Goal: Information Seeking & Learning: Learn about a topic

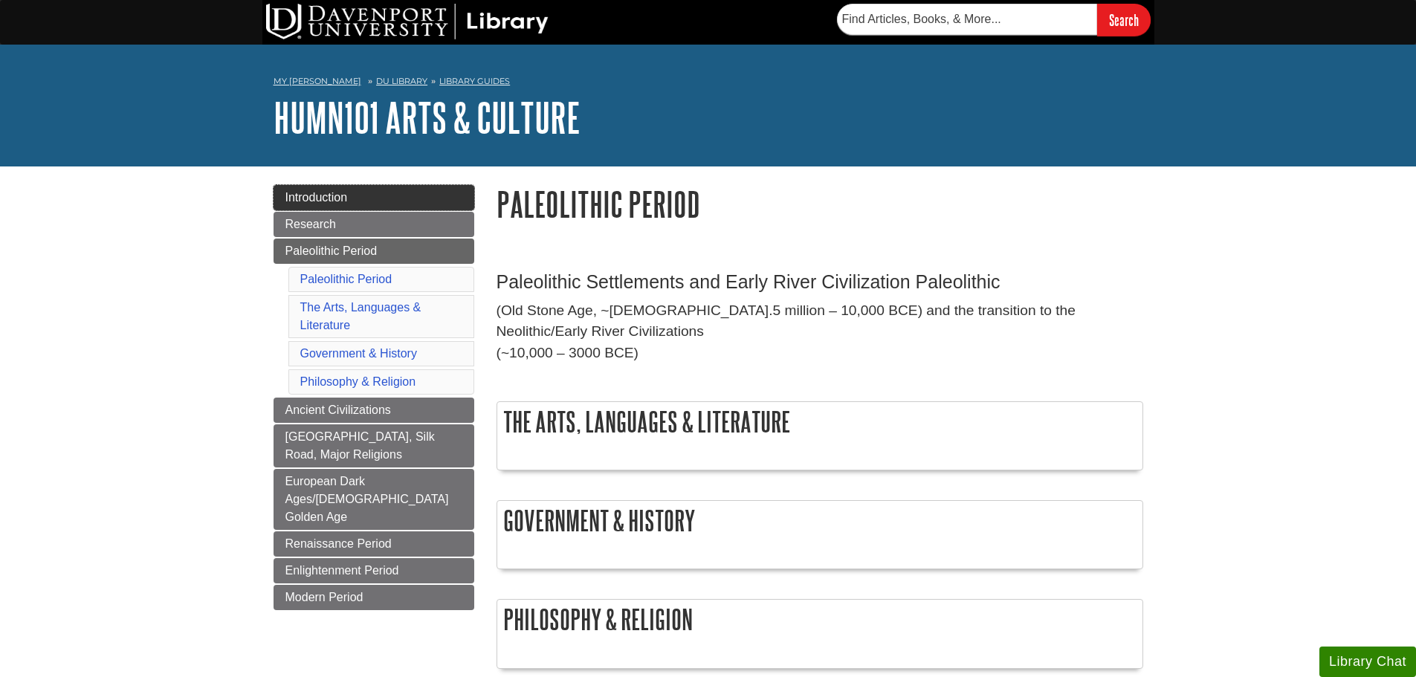
click at [332, 205] on link "Introduction" at bounding box center [374, 197] width 201 height 25
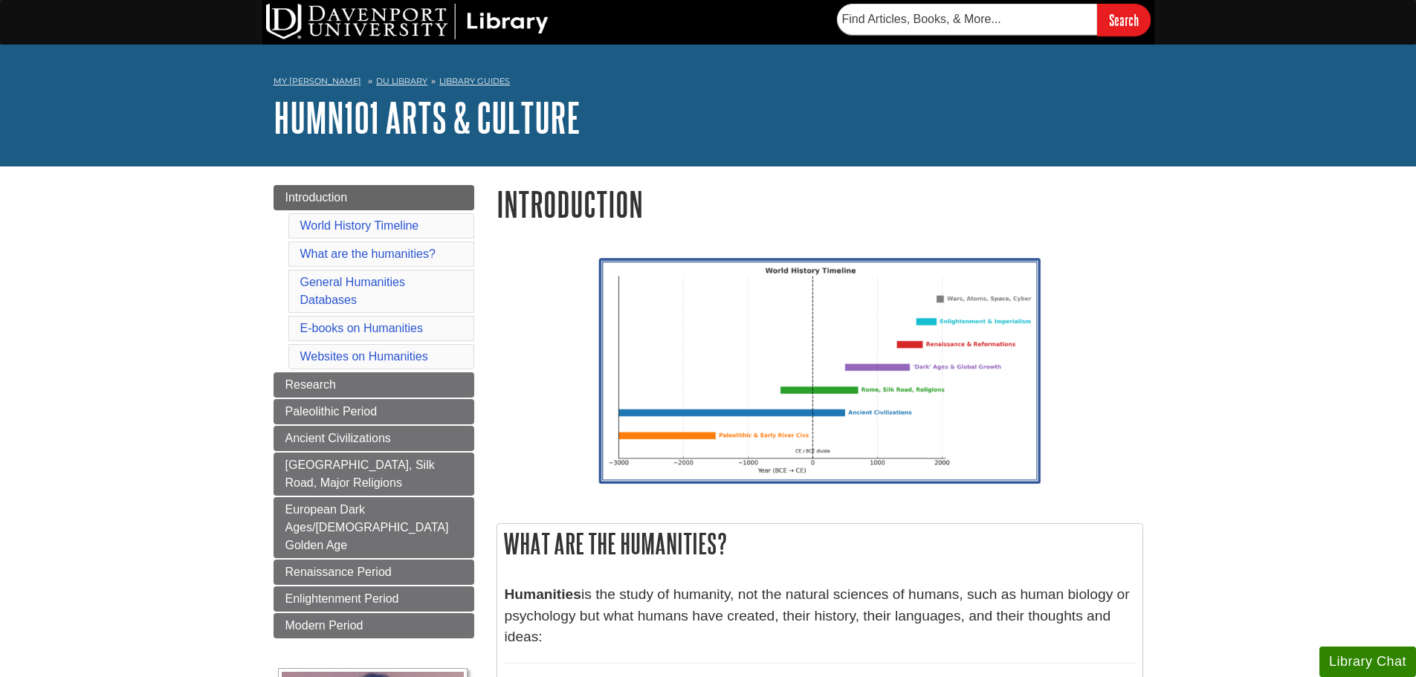
click at [338, 232] on li "World History Timeline" at bounding box center [381, 225] width 186 height 25
click at [379, 387] on link "Research" at bounding box center [374, 384] width 201 height 25
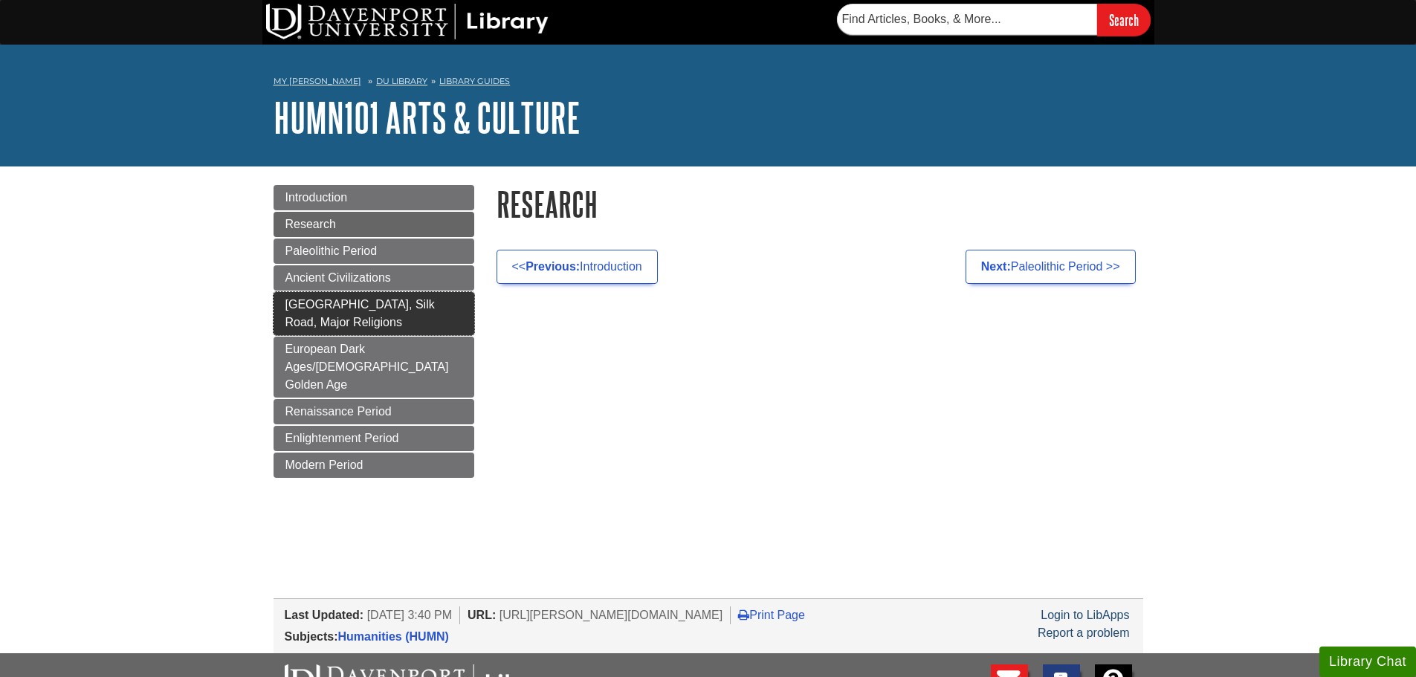
click at [377, 322] on link "[GEOGRAPHIC_DATA], Silk Road, Major Religions" at bounding box center [374, 313] width 201 height 43
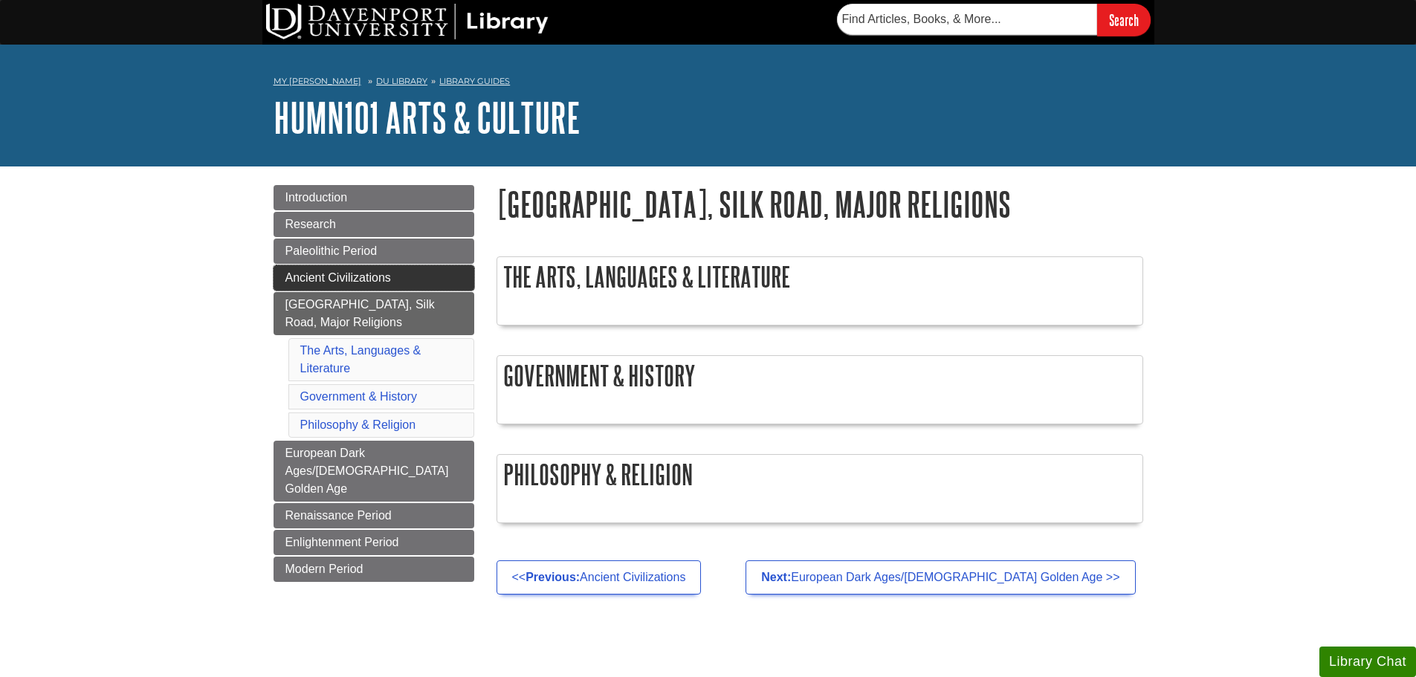
click at [404, 275] on link "Ancient Civilizations" at bounding box center [374, 277] width 201 height 25
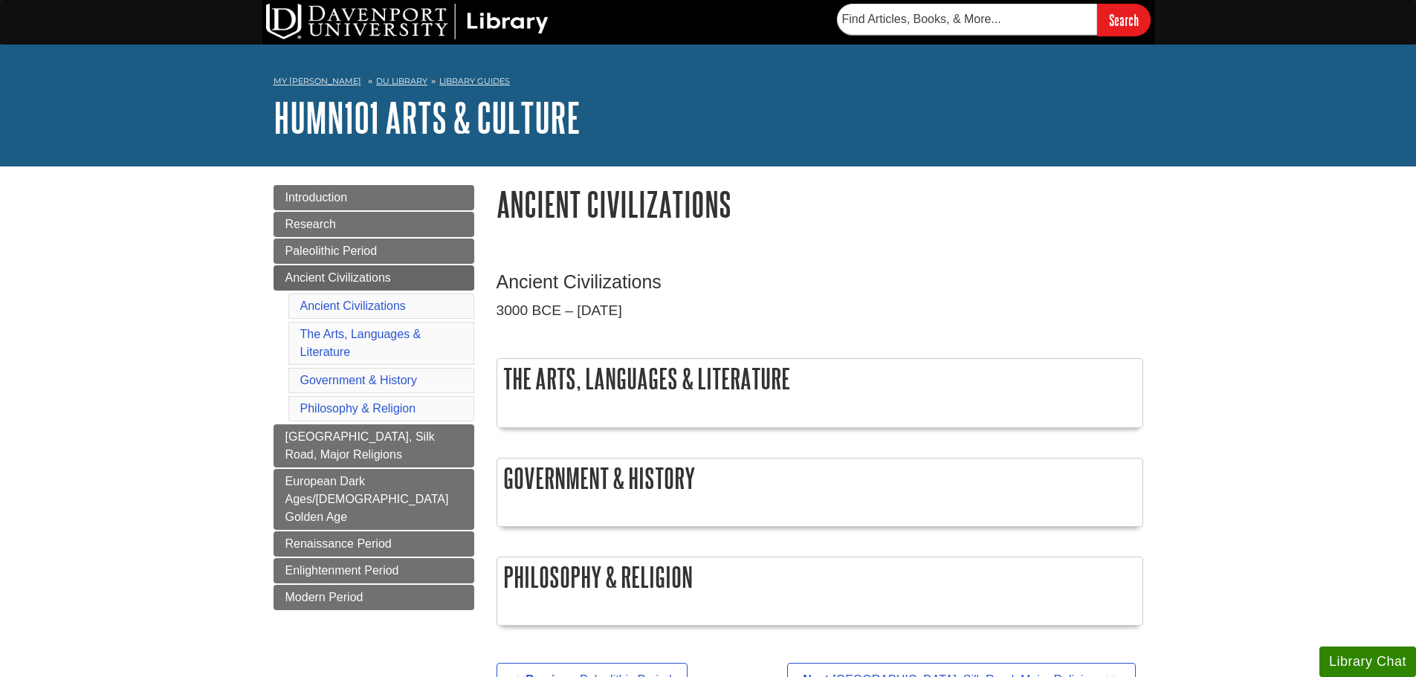
drag, startPoint x: 616, startPoint y: 263, endPoint x: 613, endPoint y: 231, distance: 32.1
